Goal: Information Seeking & Learning: Learn about a topic

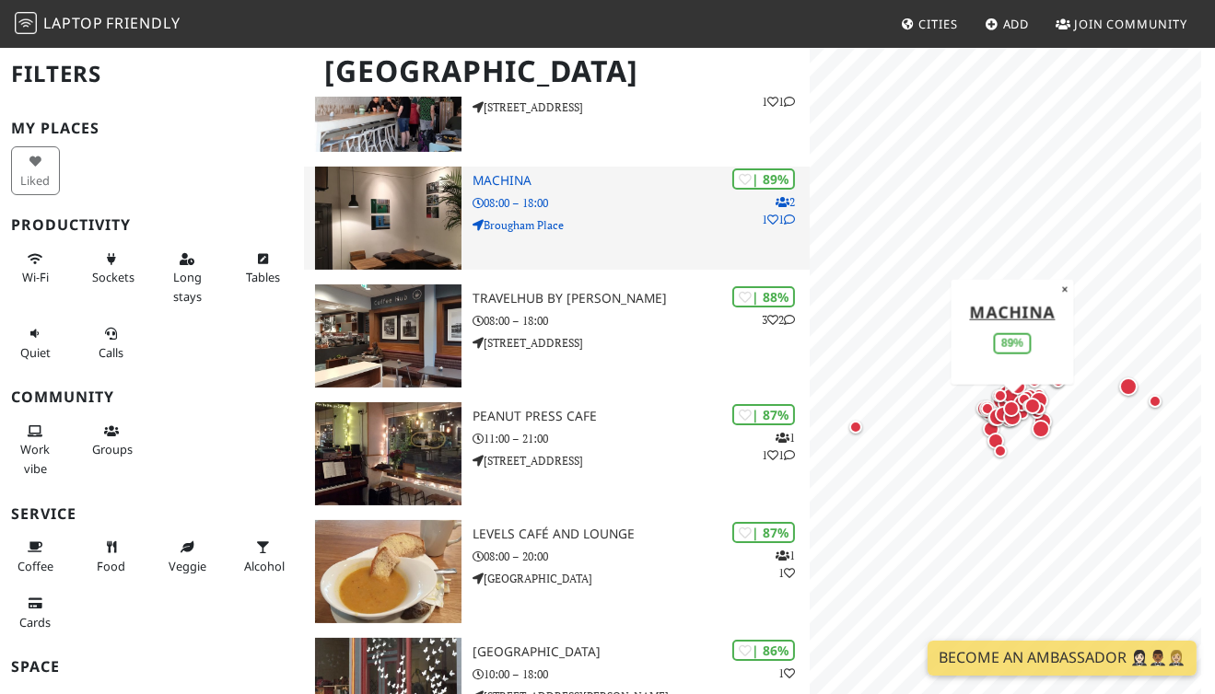
scroll to position [332, 0]
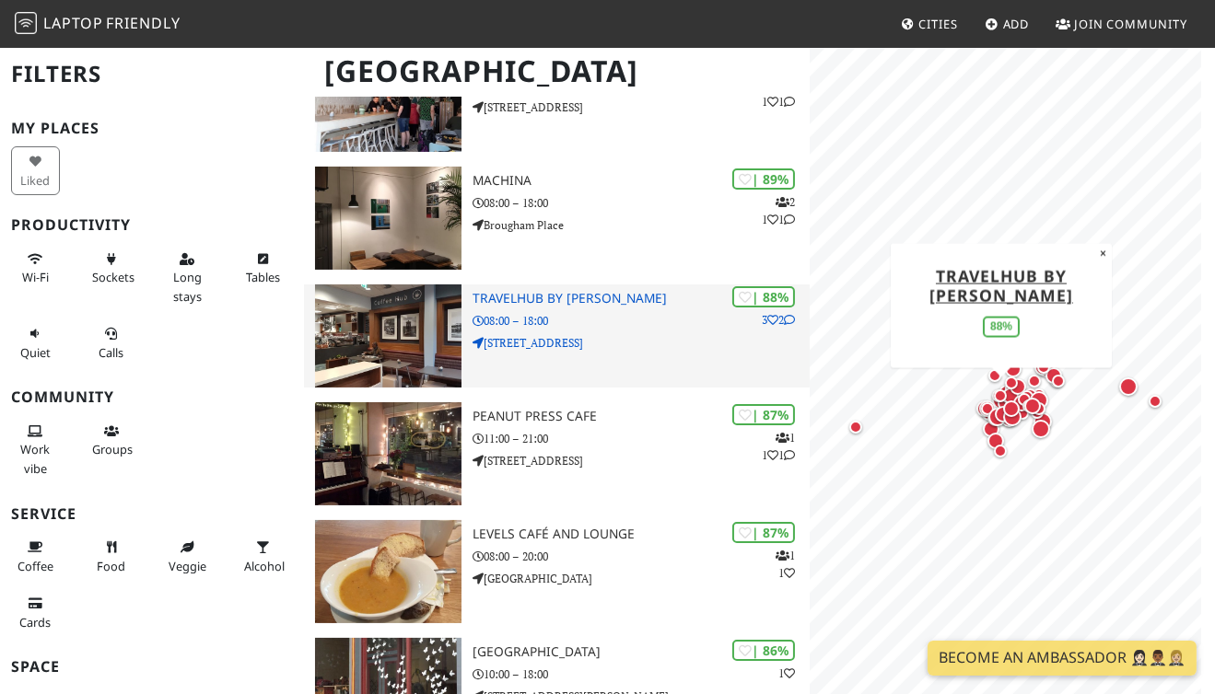
click at [556, 300] on h3 "TravelHub by [PERSON_NAME]" at bounding box center [640, 299] width 337 height 16
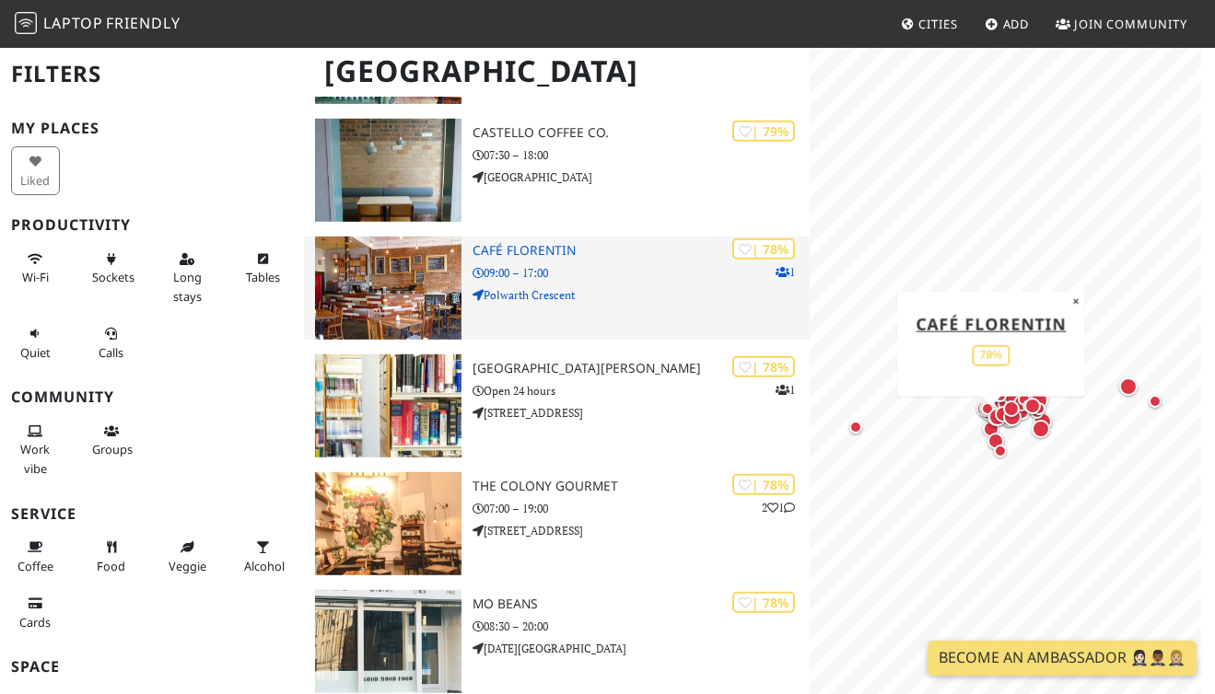
scroll to position [1687, 0]
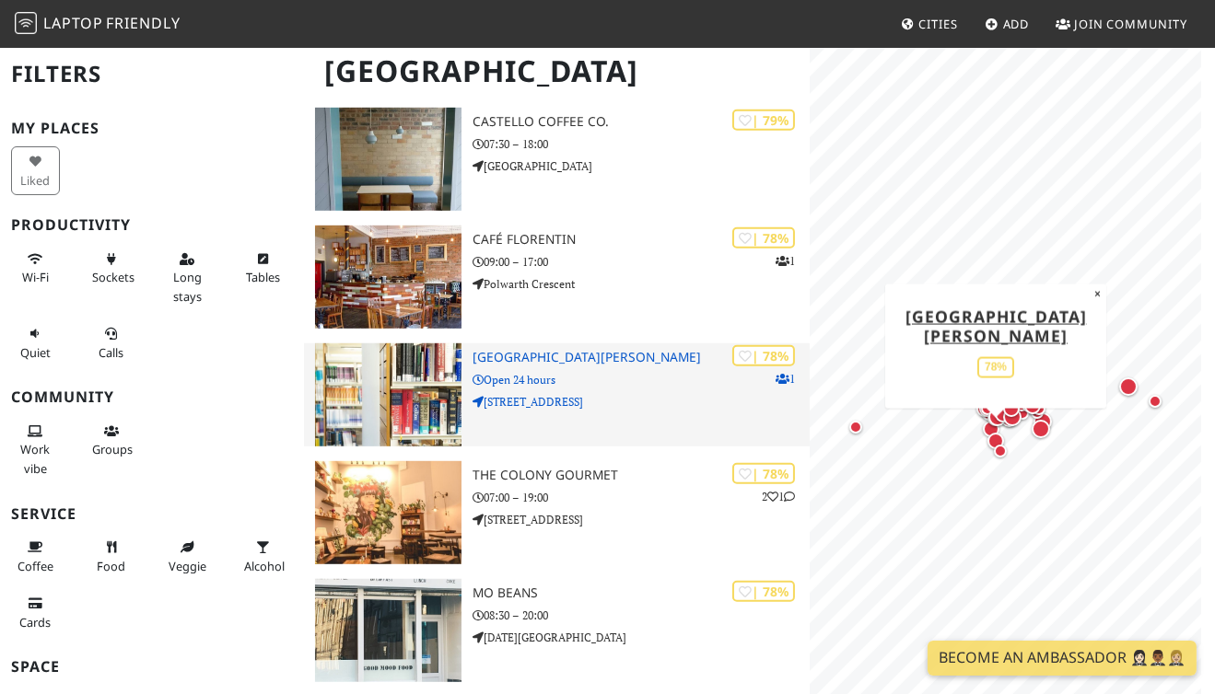
click at [571, 361] on h3 "[GEOGRAPHIC_DATA][PERSON_NAME]" at bounding box center [640, 358] width 337 height 16
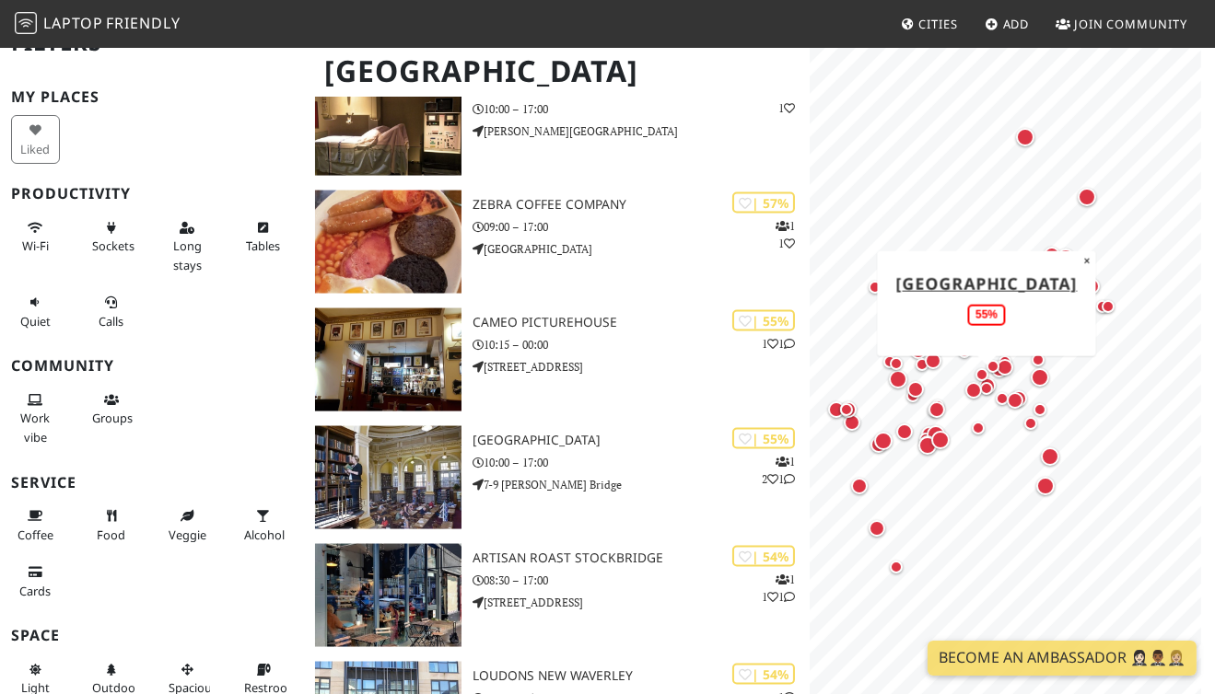
scroll to position [4535, 0]
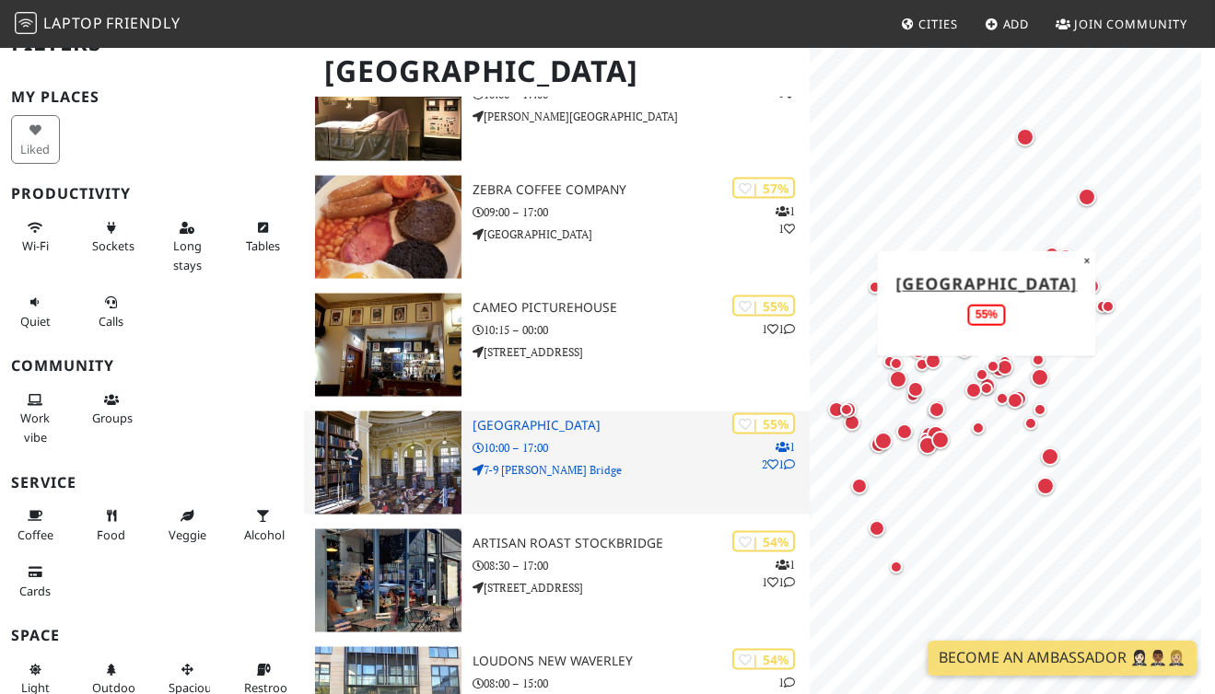
click at [522, 420] on h3 "[GEOGRAPHIC_DATA]" at bounding box center [640, 426] width 337 height 16
click at [524, 424] on h3 "Central Library" at bounding box center [640, 426] width 337 height 16
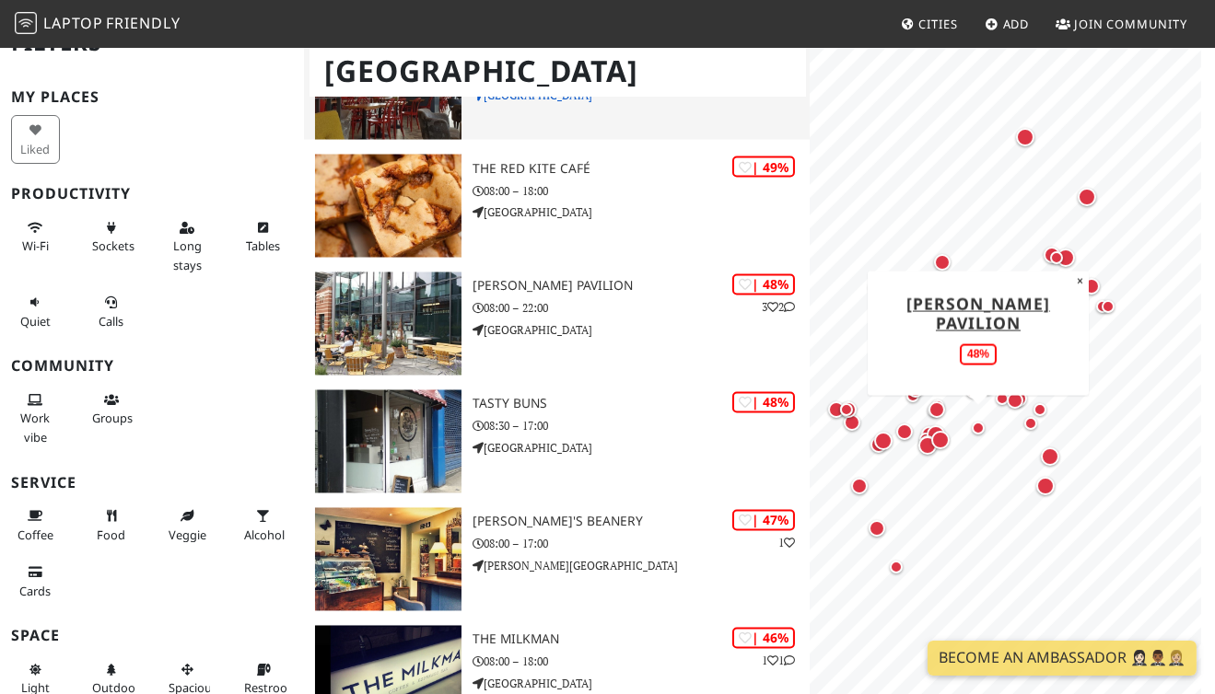
scroll to position [5272, 0]
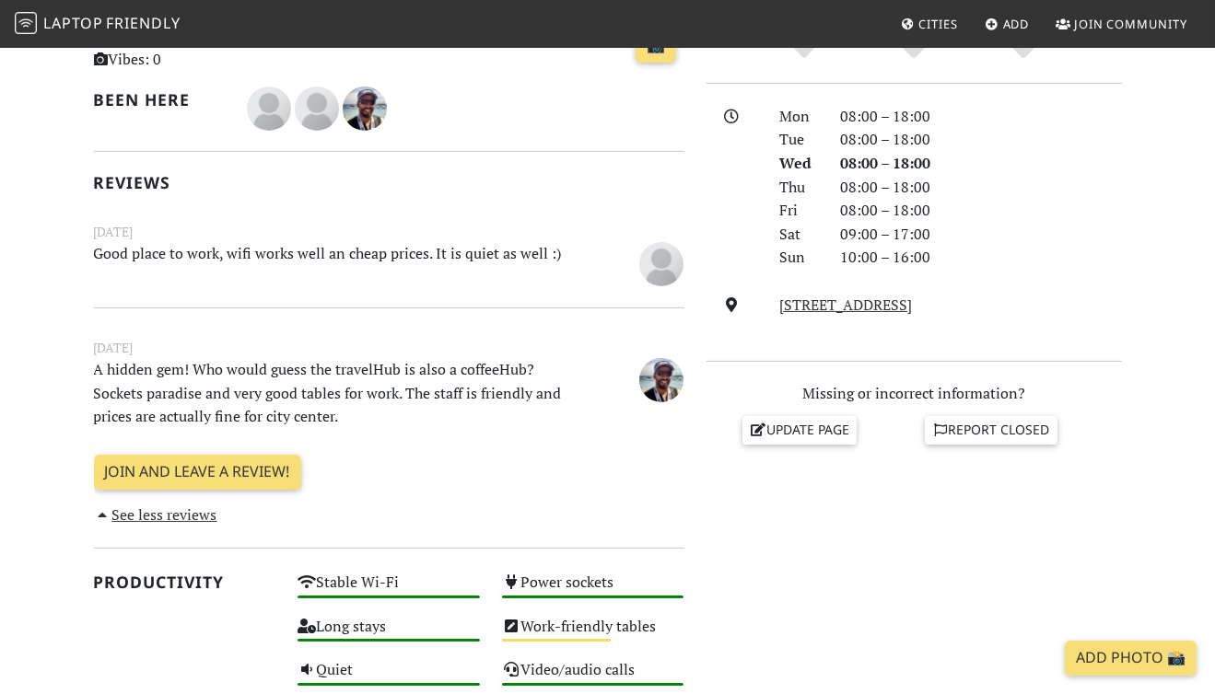
scroll to position [468, 0]
drag, startPoint x: 336, startPoint y: 355, endPoint x: 387, endPoint y: 438, distance: 97.9
click at [387, 438] on div "February 12, 2020 A hidden gem! Who would guess the travelHub is also a coffeeH…" at bounding box center [389, 406] width 590 height 196
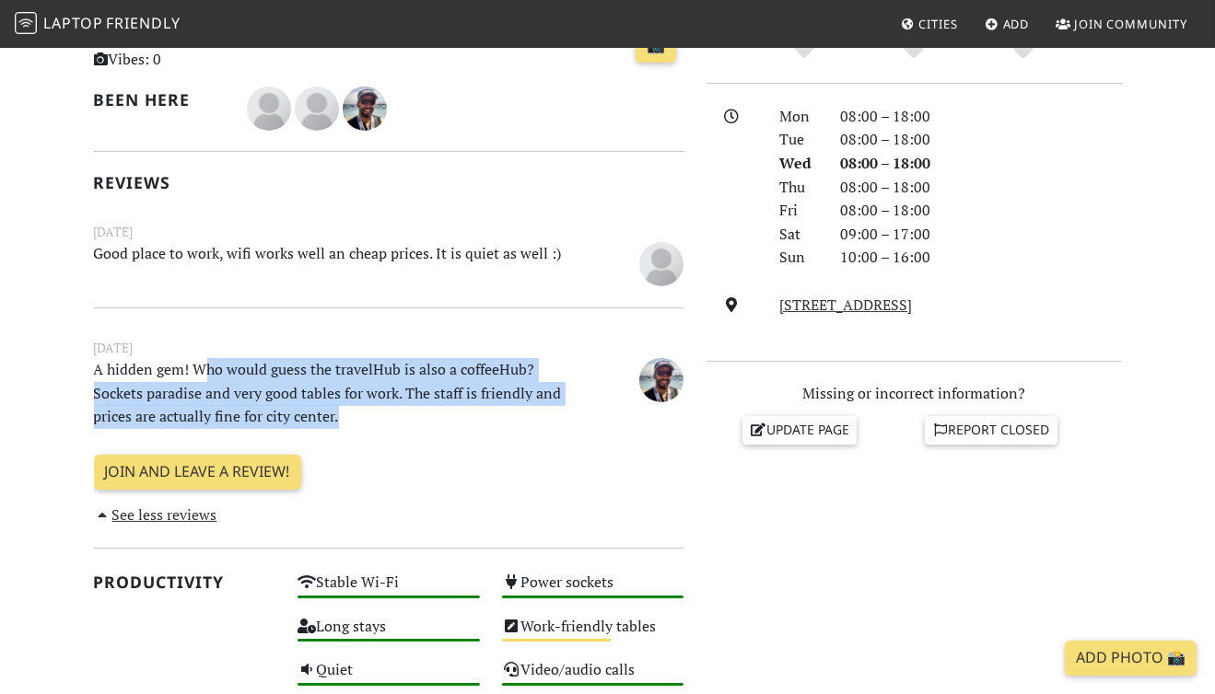
drag, startPoint x: 395, startPoint y: 413, endPoint x: 209, endPoint y: 359, distance: 193.6
click at [209, 359] on p "A hidden gem! Who would guess the travelHub is also a coffeeHub? Sockets paradi…" at bounding box center [338, 393] width 510 height 71
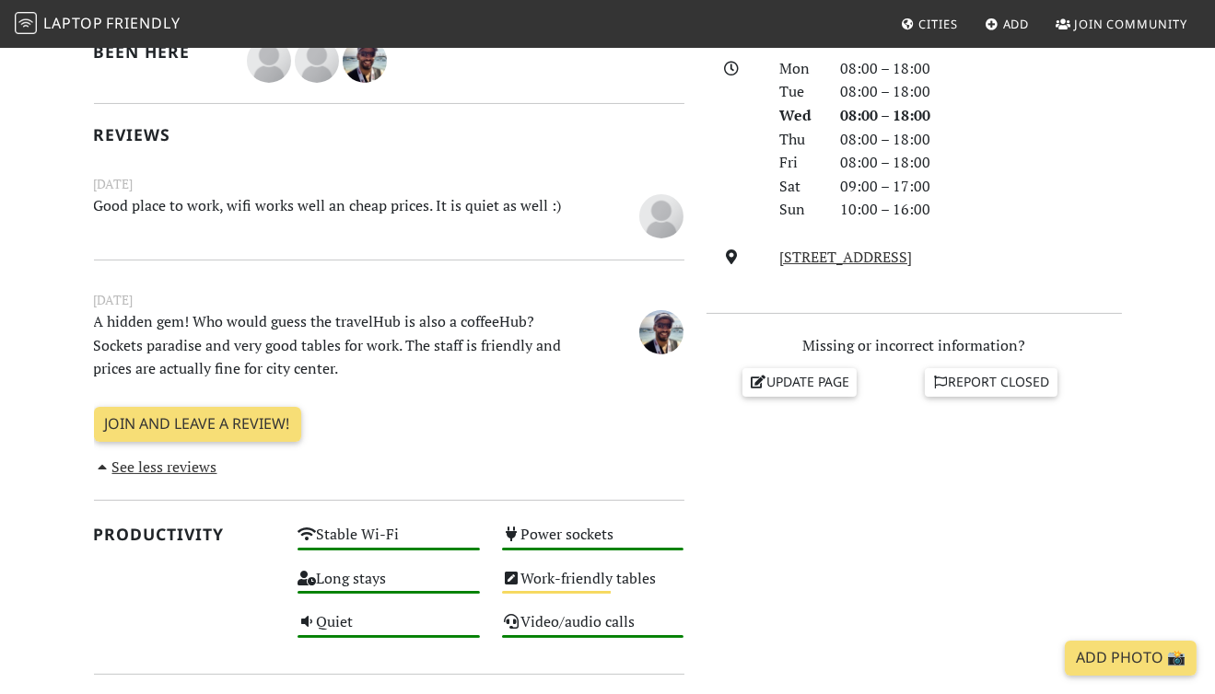
scroll to position [0, 0]
